Goal: Task Accomplishment & Management: Manage account settings

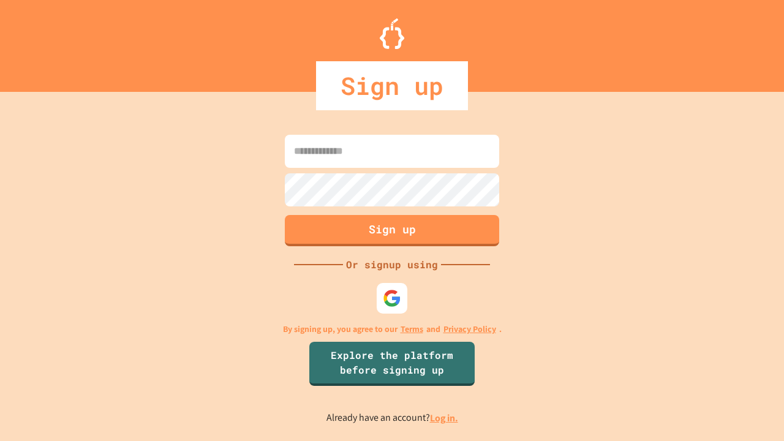
click at [445, 418] on link "Log in." at bounding box center [444, 418] width 28 height 13
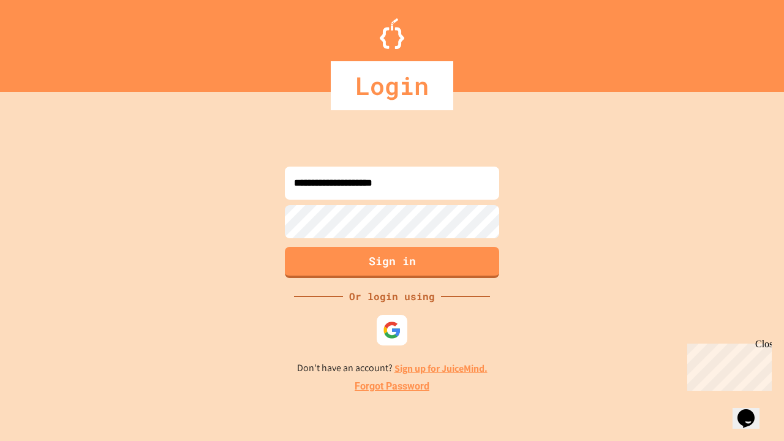
type input "**********"
